Goal: Complete application form

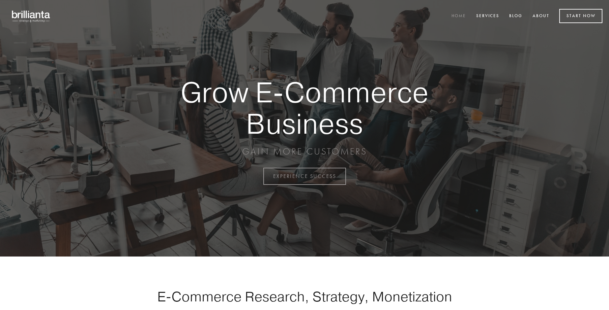
scroll to position [1728, 0]
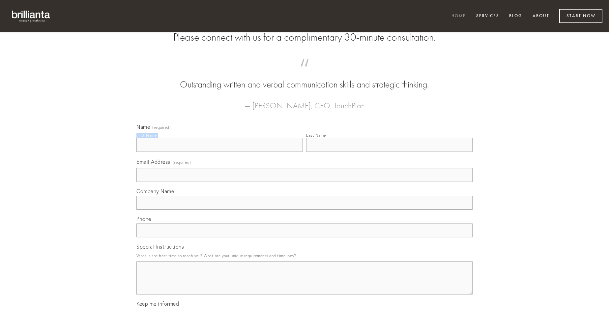
type input "[PERSON_NAME]"
click at [389, 152] on input "Last Name" at bounding box center [389, 145] width 166 height 14
type input "[PERSON_NAME]"
click at [305, 182] on input "Email Address (required)" at bounding box center [304, 175] width 336 height 14
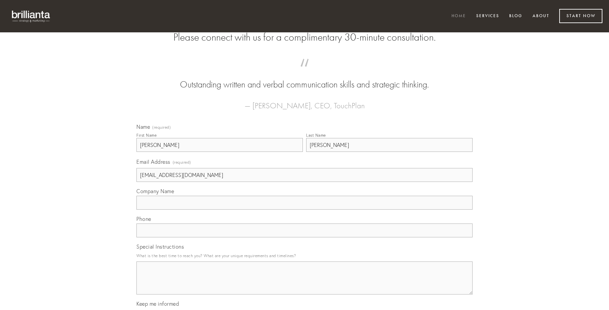
type input "[EMAIL_ADDRESS][DOMAIN_NAME]"
click at [305, 209] on input "Company Name" at bounding box center [304, 202] width 336 height 14
type input "tabula"
click at [305, 237] on input "text" at bounding box center [304, 230] width 336 height 14
click at [305, 283] on textarea "Special Instructions" at bounding box center [304, 277] width 336 height 33
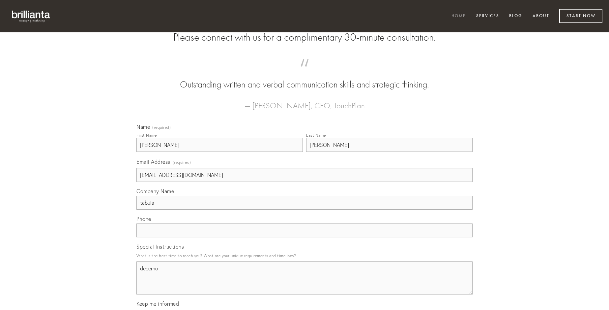
type textarea "decerno"
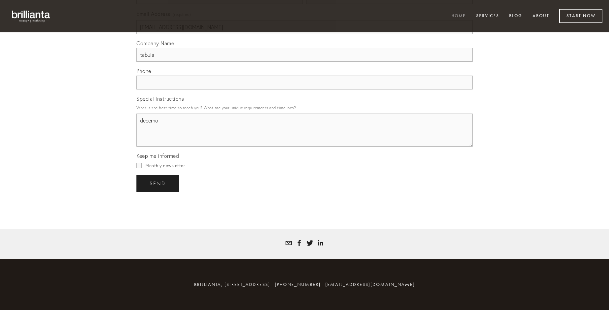
click at [158, 183] on span "send" at bounding box center [158, 183] width 16 height 6
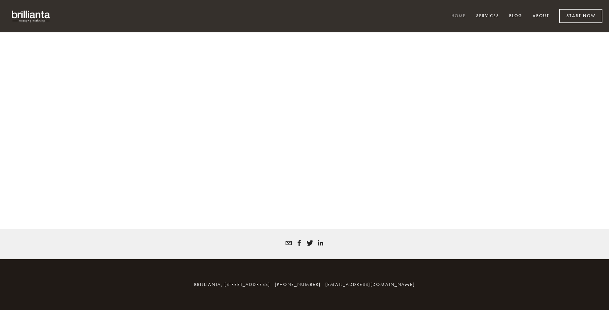
scroll to position [1719, 0]
